Goal: Task Accomplishment & Management: Manage account settings

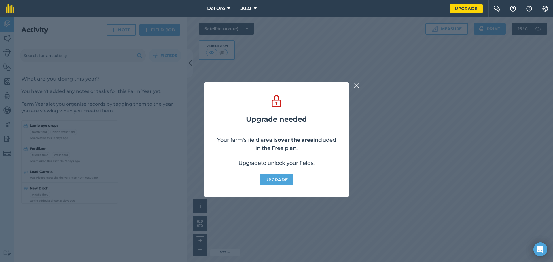
click at [355, 83] on img at bounding box center [356, 85] width 5 height 7
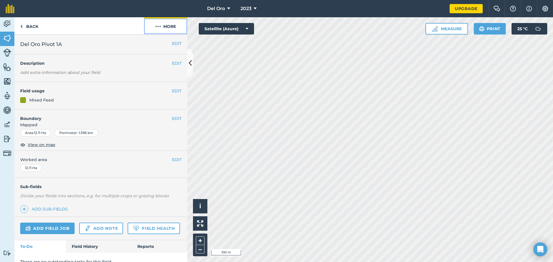
click at [157, 29] on img at bounding box center [158, 26] width 6 height 7
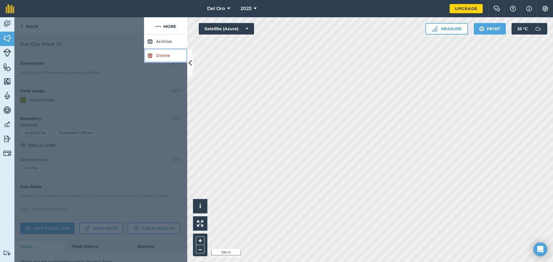
click at [156, 54] on link "Delete" at bounding box center [165, 56] width 43 height 14
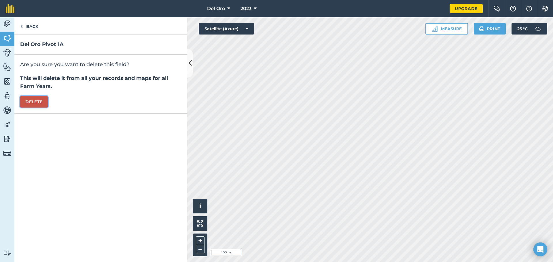
click at [35, 100] on button "Delete" at bounding box center [34, 102] width 28 height 12
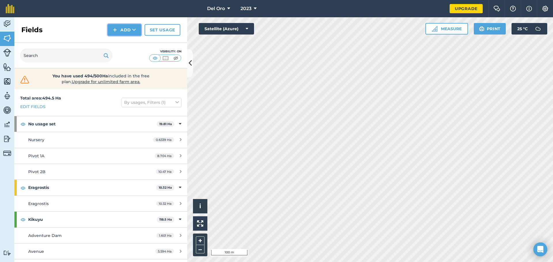
click at [134, 30] on icon at bounding box center [134, 30] width 4 height 6
click at [131, 44] on link "Draw" at bounding box center [125, 43] width 32 height 13
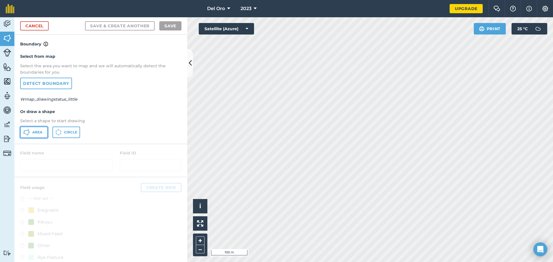
click at [37, 131] on span "Area" at bounding box center [37, 132] width 10 height 5
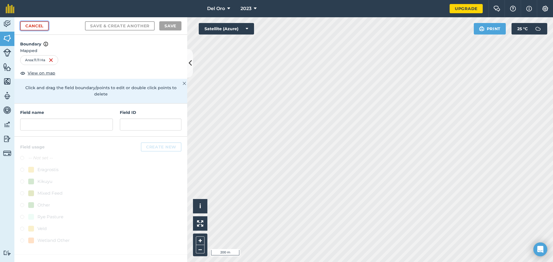
click at [36, 26] on link "Cancel" at bounding box center [34, 25] width 28 height 9
